Goal: Transaction & Acquisition: Purchase product/service

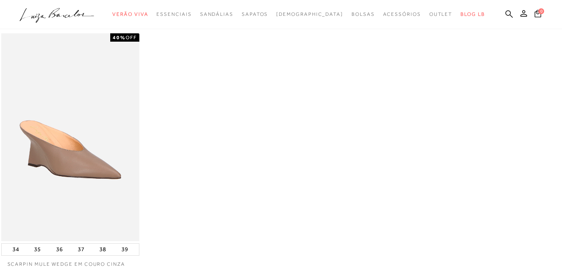
scroll to position [166, 0]
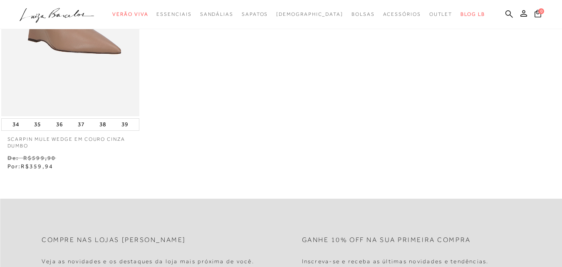
drag, startPoint x: 34, startPoint y: 124, endPoint x: 238, endPoint y: 170, distance: 208.6
click at [34, 124] on button "35" at bounding box center [38, 125] width 12 height 12
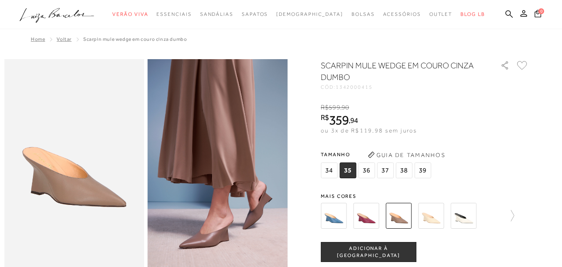
click at [354, 175] on span "35" at bounding box center [348, 170] width 17 height 16
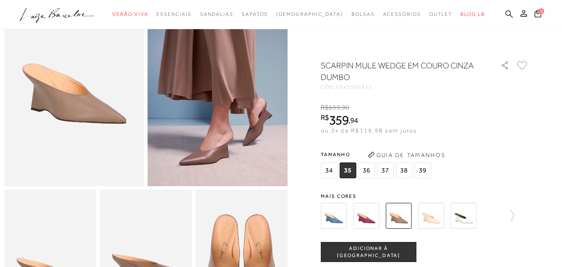
scroll to position [166, 0]
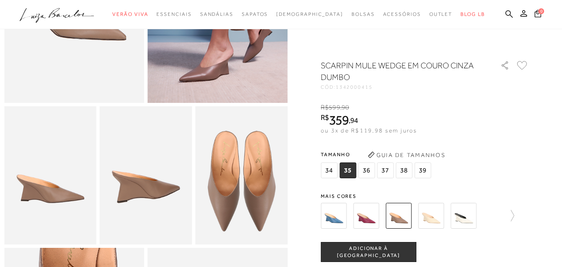
drag, startPoint x: 365, startPoint y: 257, endPoint x: 430, endPoint y: 253, distance: 64.6
click at [365, 257] on button "ADICIONAR À [GEOGRAPHIC_DATA]" at bounding box center [369, 252] width 96 height 20
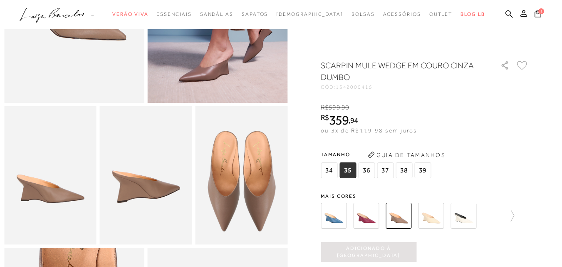
click at [535, 11] on icon at bounding box center [538, 13] width 7 height 7
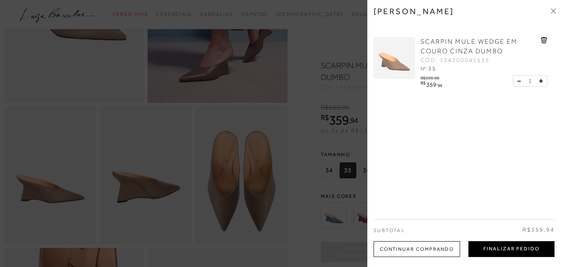
click at [503, 254] on button "Finalizar Pedido" at bounding box center [512, 249] width 86 height 16
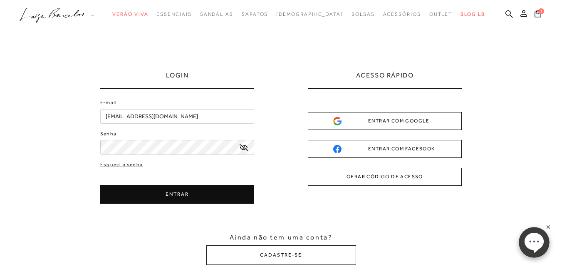
click at [387, 127] on button "ENTRAR COM GOOGLE" at bounding box center [385, 121] width 154 height 18
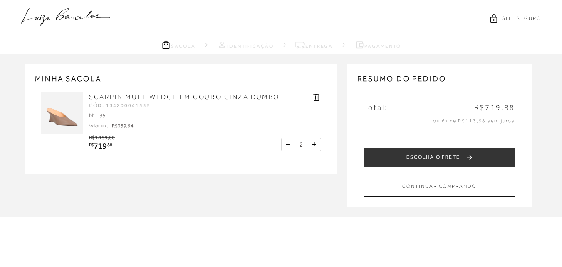
click at [285, 144] on button at bounding box center [288, 144] width 8 height 8
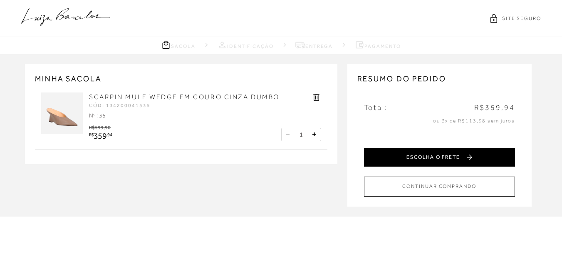
click at [431, 161] on button "ESCOLHA O FRETE" at bounding box center [439, 157] width 151 height 19
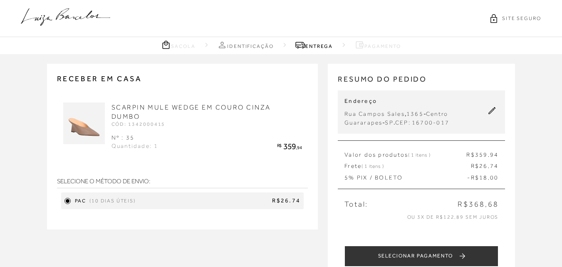
scroll to position [83, 0]
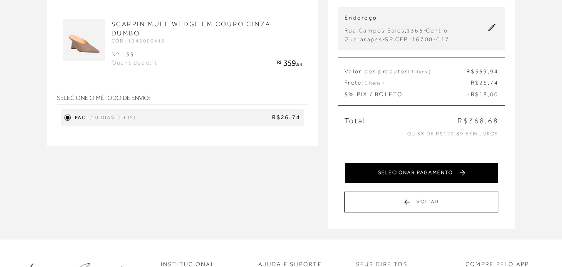
click at [433, 179] on button "SELECIONAR PAGAMENTO" at bounding box center [422, 172] width 154 height 21
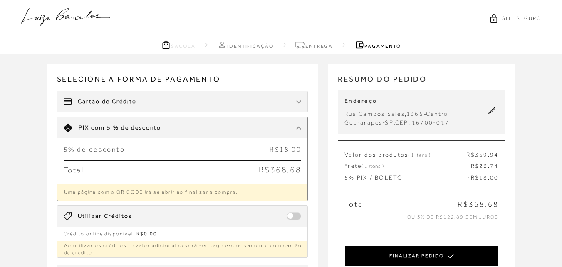
click at [444, 257] on button "FINALIZAR PEDIDO" at bounding box center [422, 256] width 154 height 21
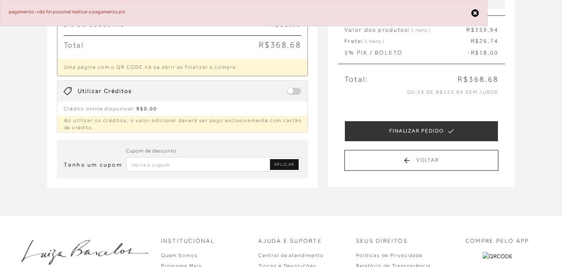
scroll to position [234, 0]
